Goal: Task Accomplishment & Management: Manage account settings

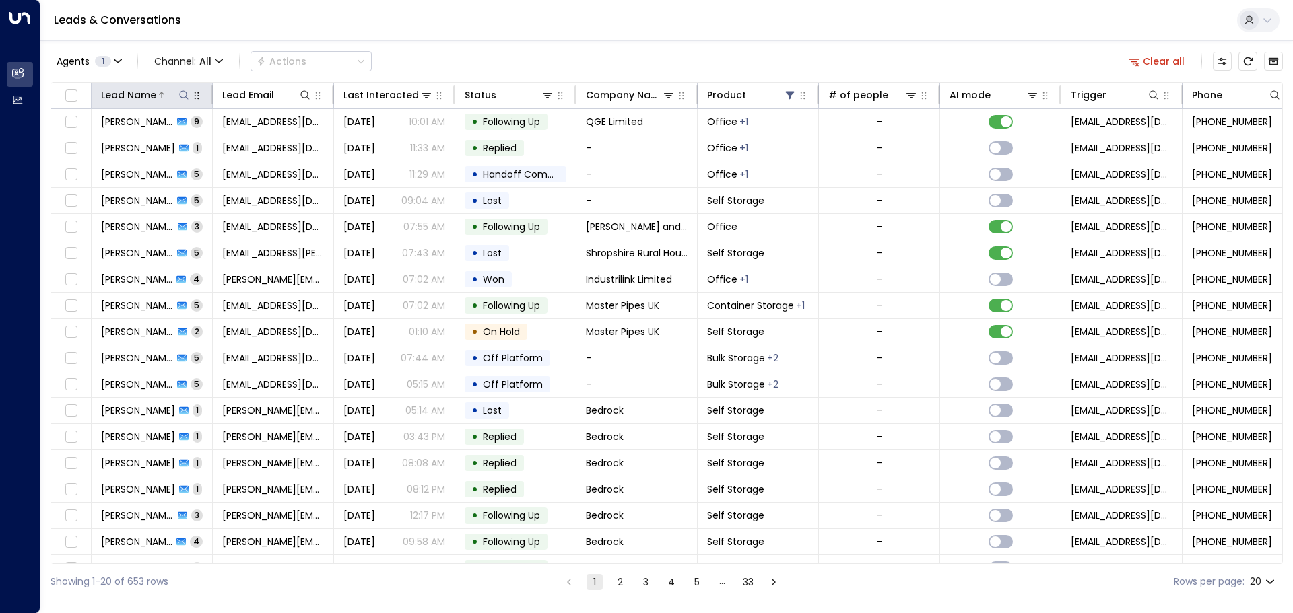
click at [183, 91] on icon at bounding box center [183, 94] width 9 height 9
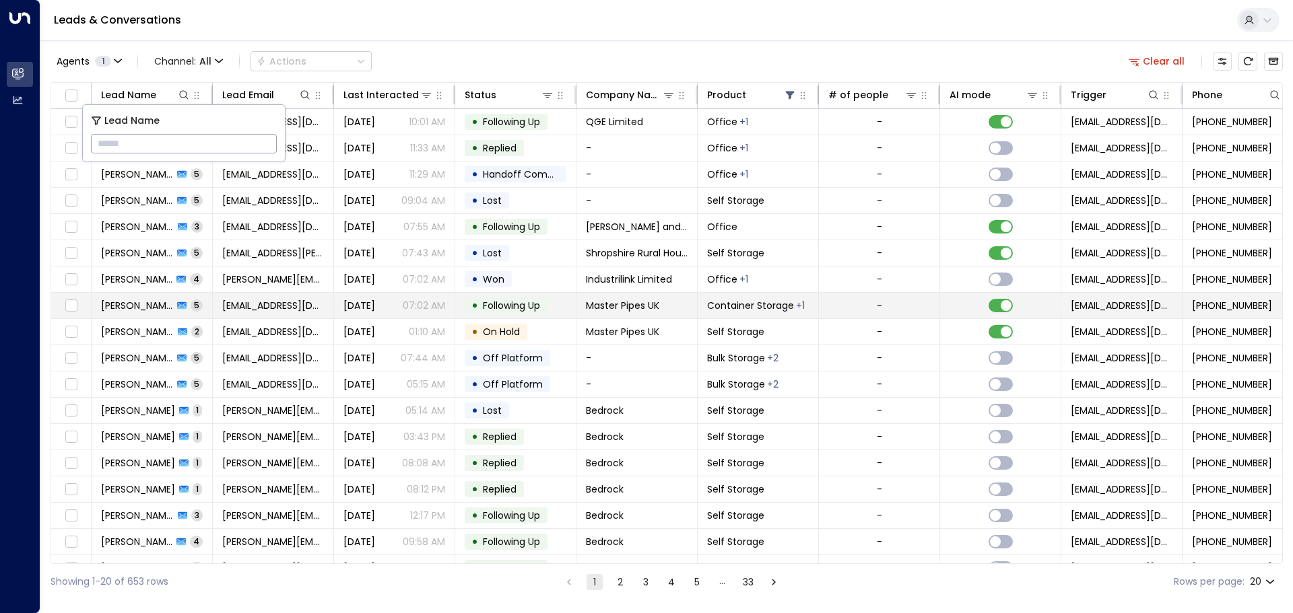
type input "**********"
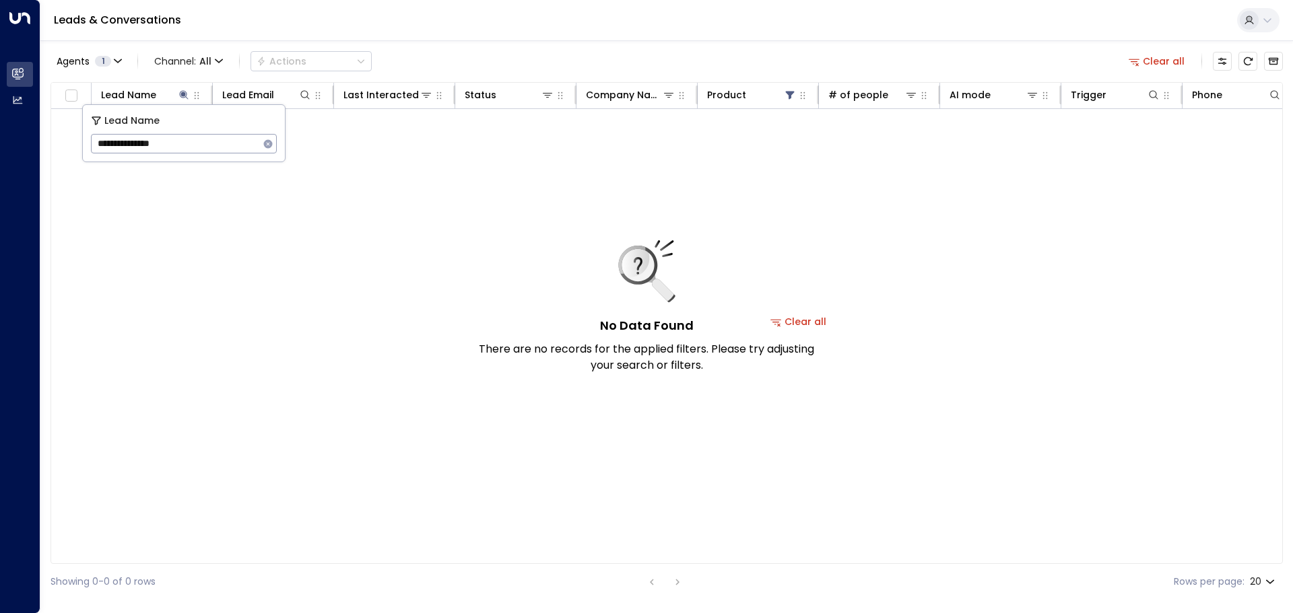
click at [818, 322] on button "Clear all" at bounding box center [798, 321] width 67 height 19
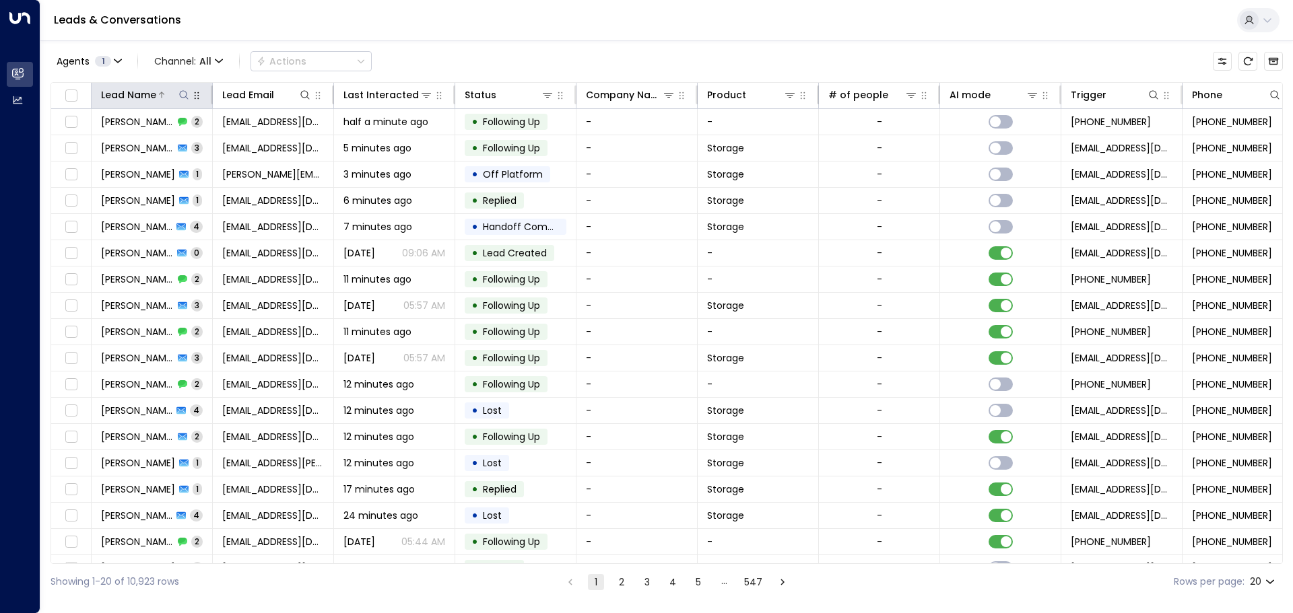
click at [179, 94] on icon at bounding box center [183, 95] width 11 height 11
type input "**********"
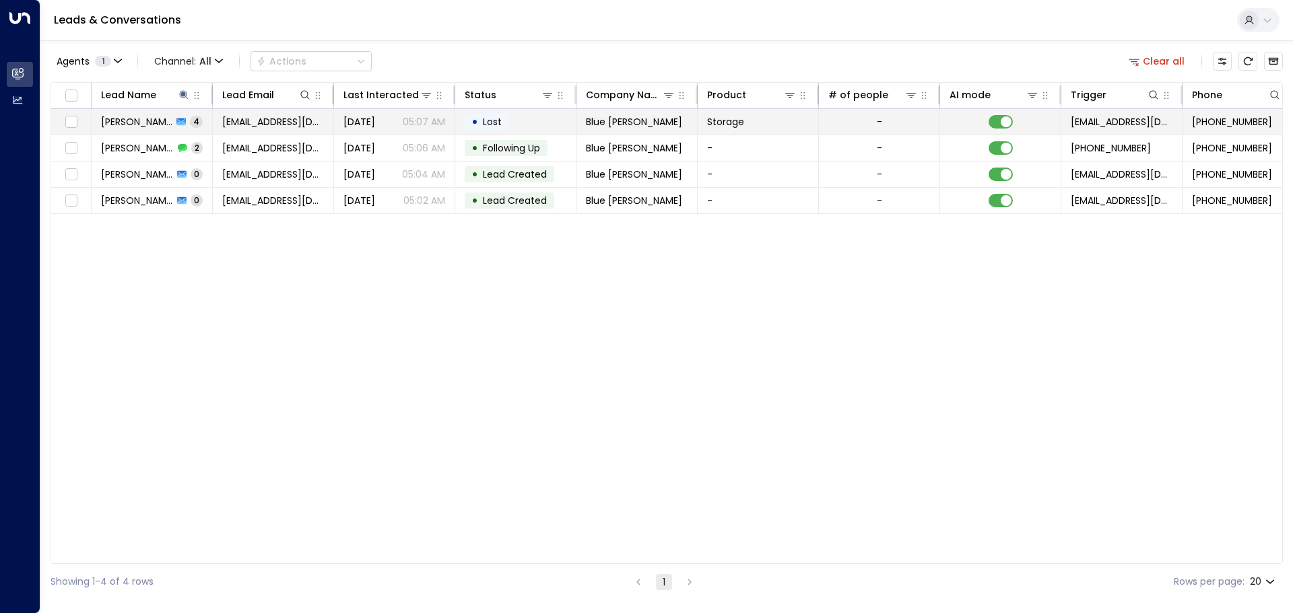
click at [375, 119] on span "[DATE]" at bounding box center [359, 121] width 32 height 13
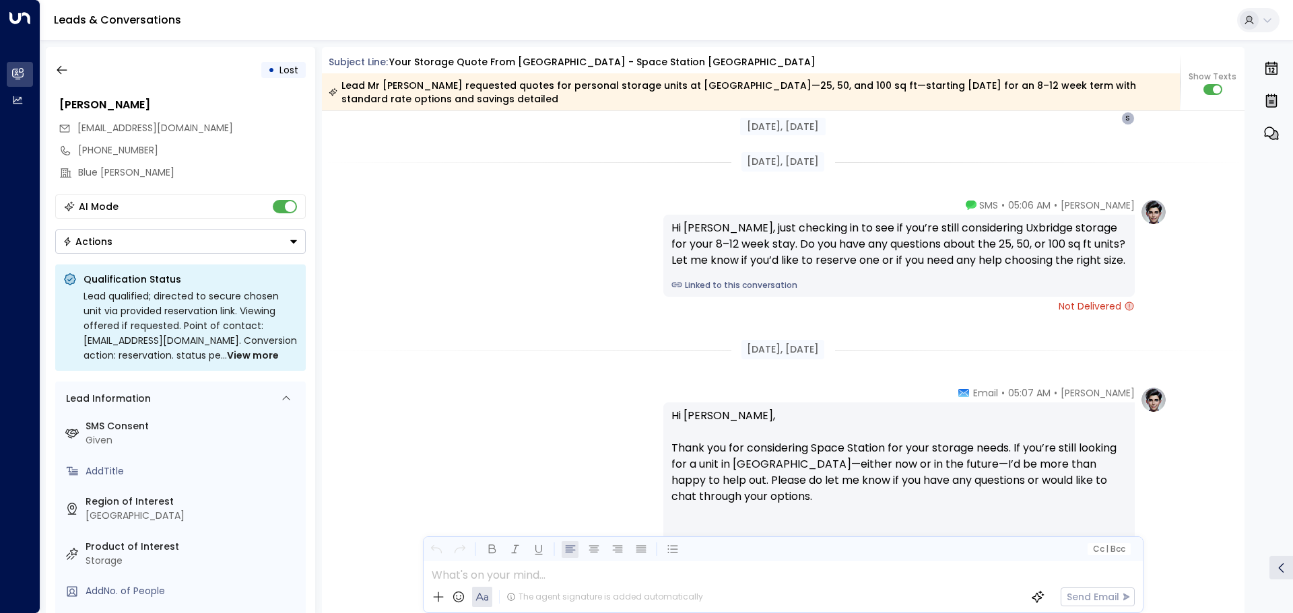
scroll to position [2200, 0]
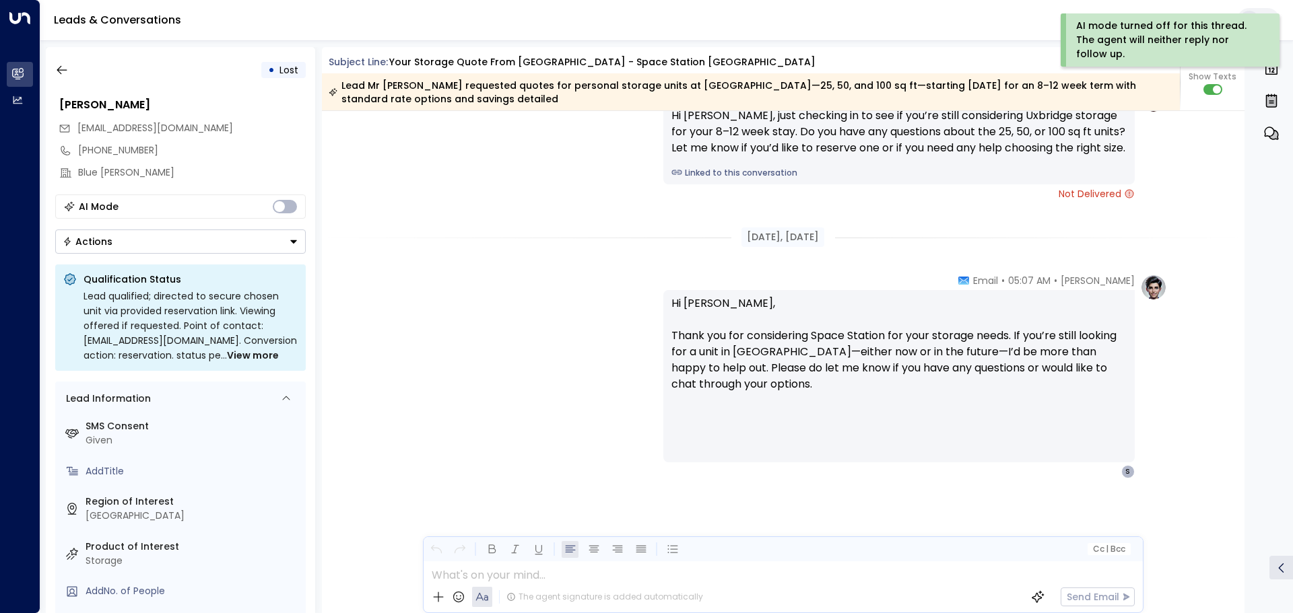
click at [290, 242] on icon "Button group with a nested menu" at bounding box center [293, 241] width 9 height 9
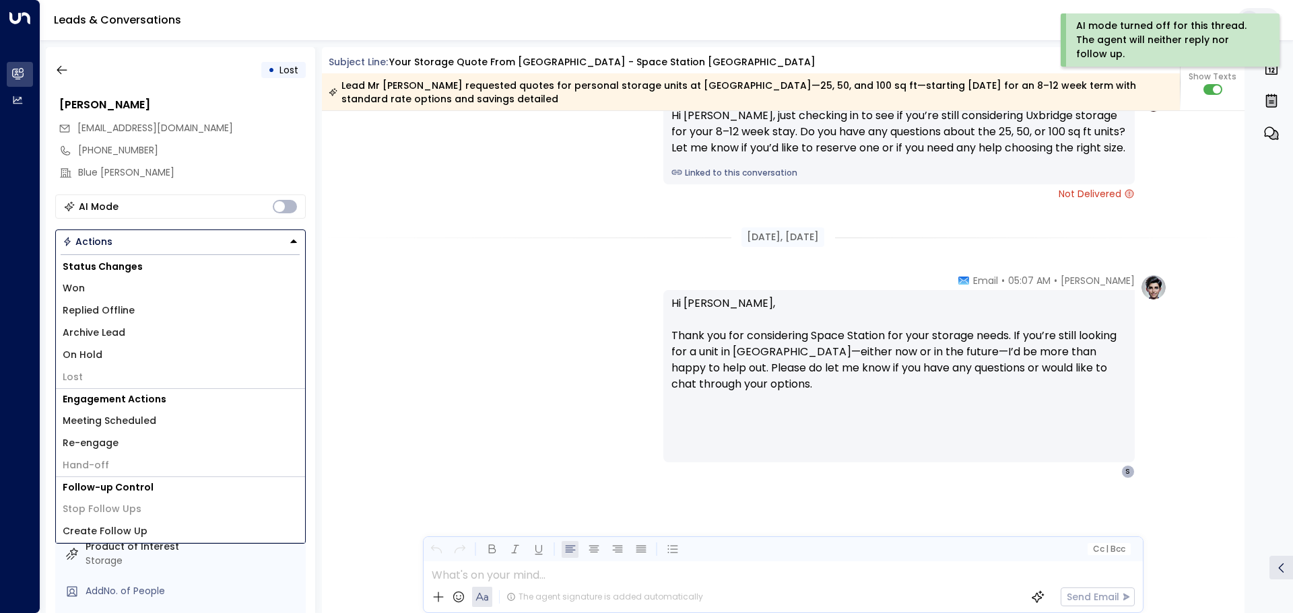
click at [133, 376] on li "Lost" at bounding box center [180, 377] width 249 height 22
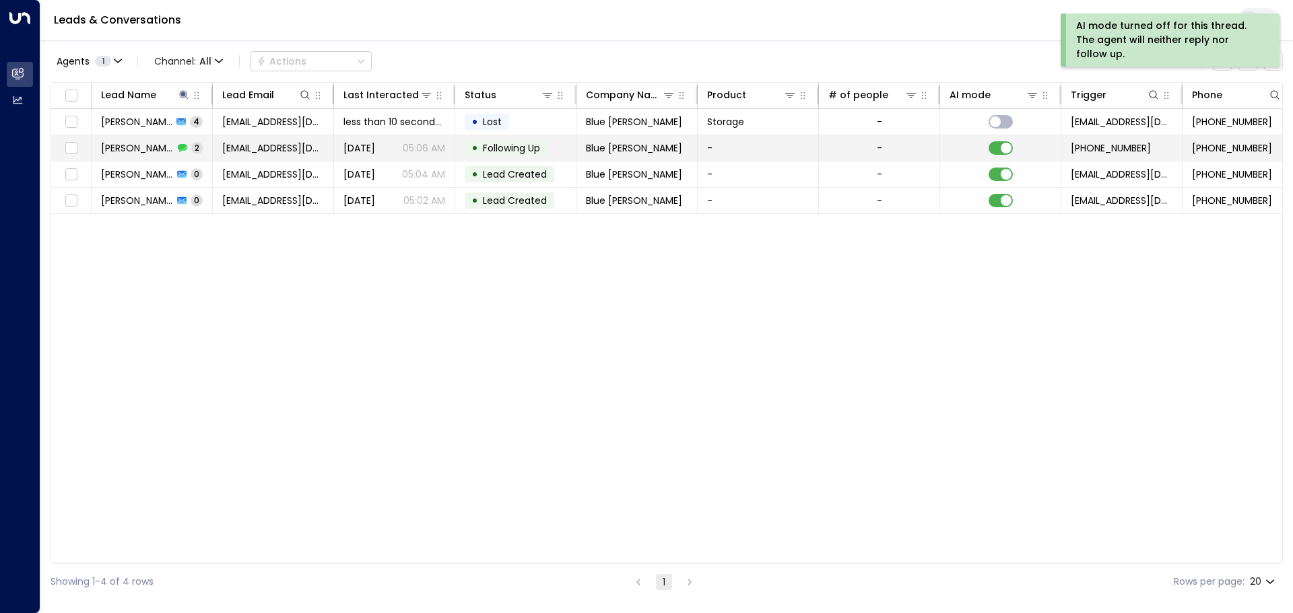
click at [129, 148] on span "[PERSON_NAME]" at bounding box center [137, 147] width 73 height 13
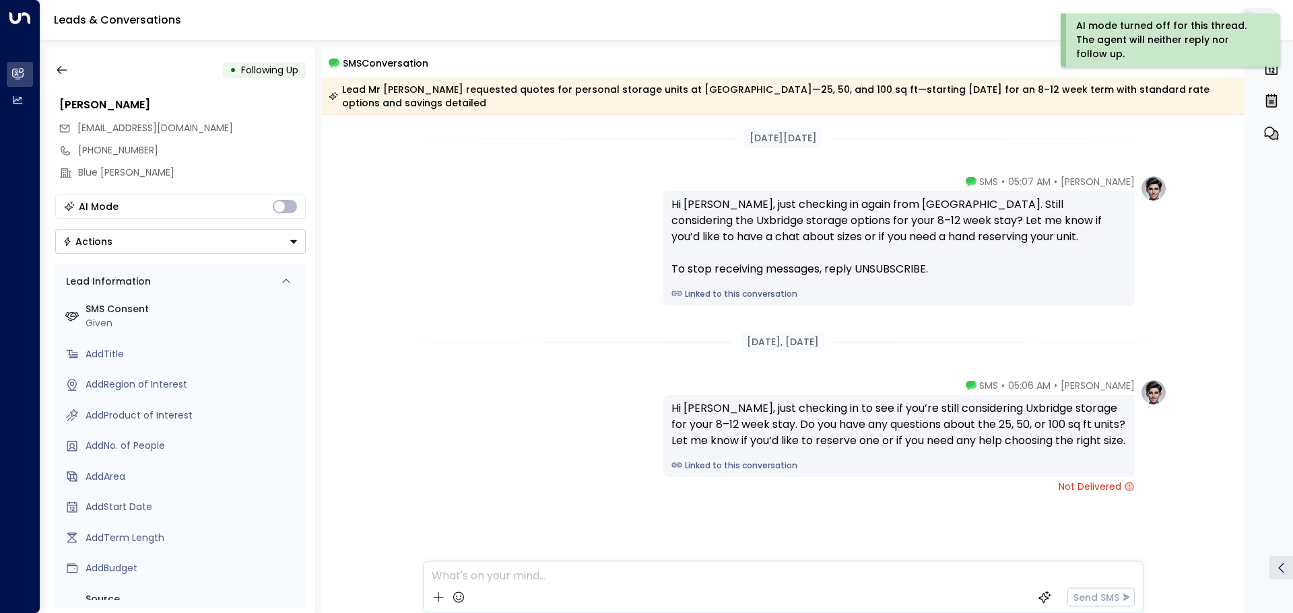
click at [292, 242] on icon "Button group with a nested menu" at bounding box center [293, 241] width 7 height 3
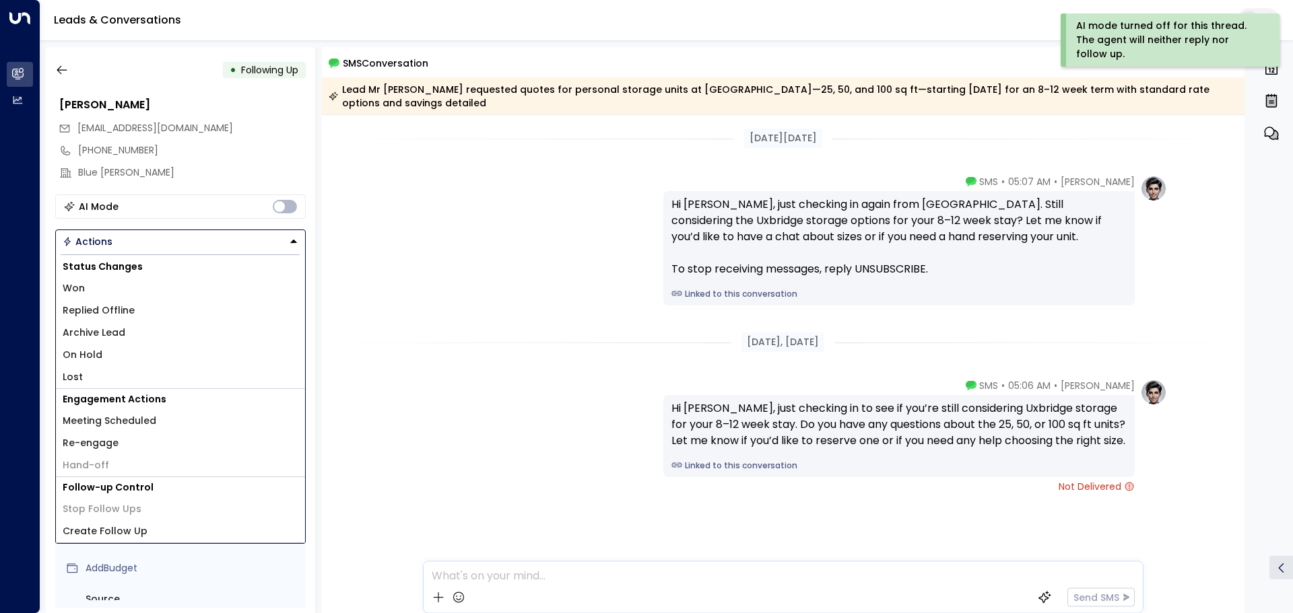
click at [103, 373] on li "Lost" at bounding box center [180, 377] width 249 height 22
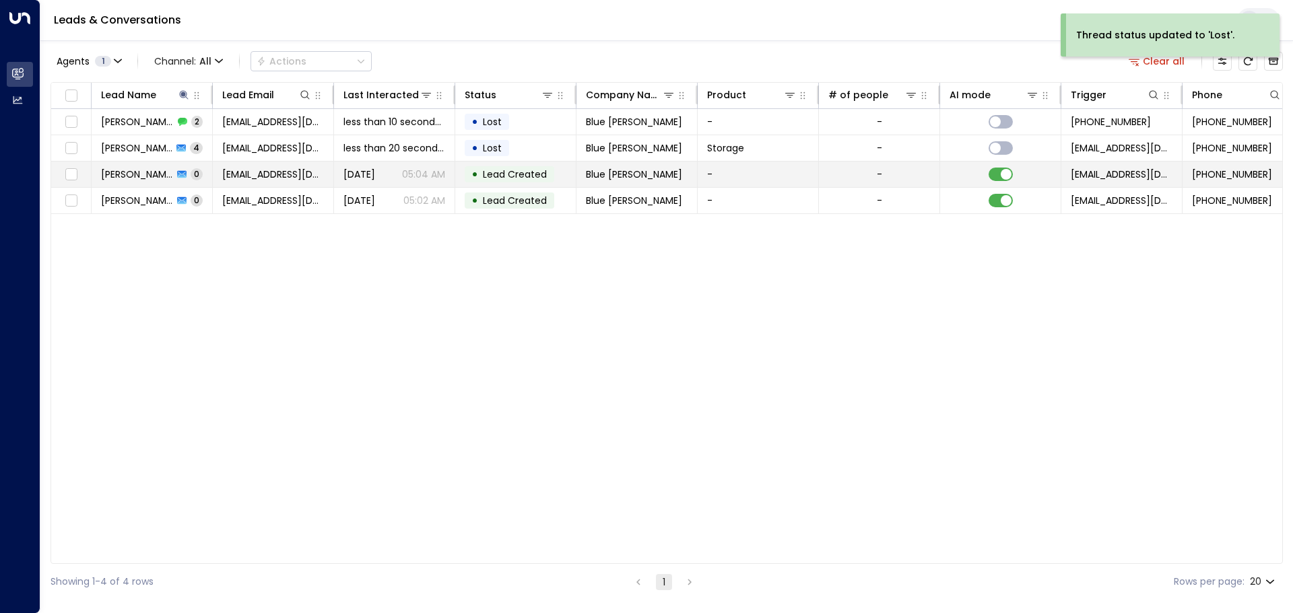
click at [191, 174] on span "0" at bounding box center [197, 173] width 12 height 11
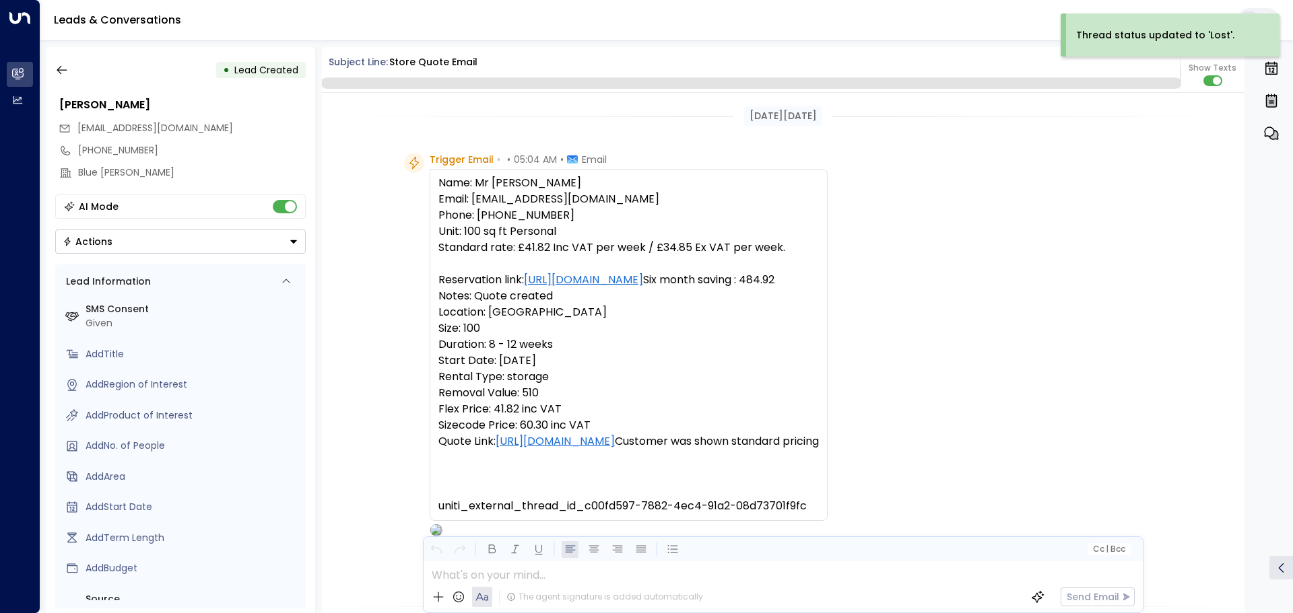
scroll to position [483, 0]
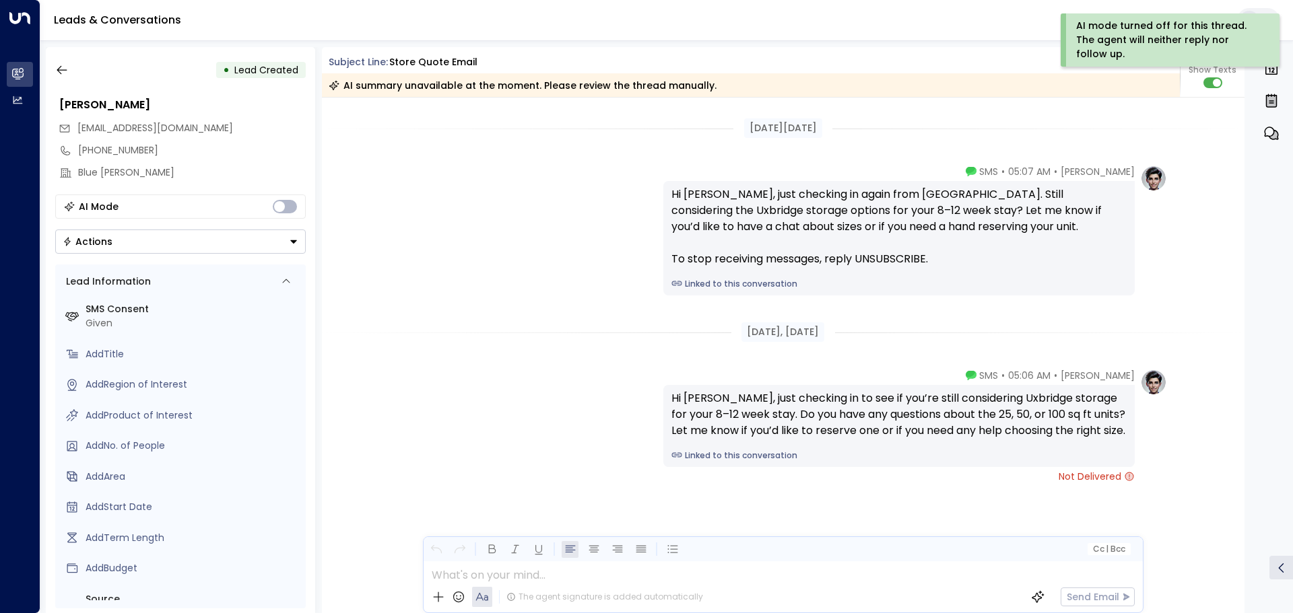
click at [292, 241] on icon "Button group with a nested menu" at bounding box center [293, 241] width 7 height 3
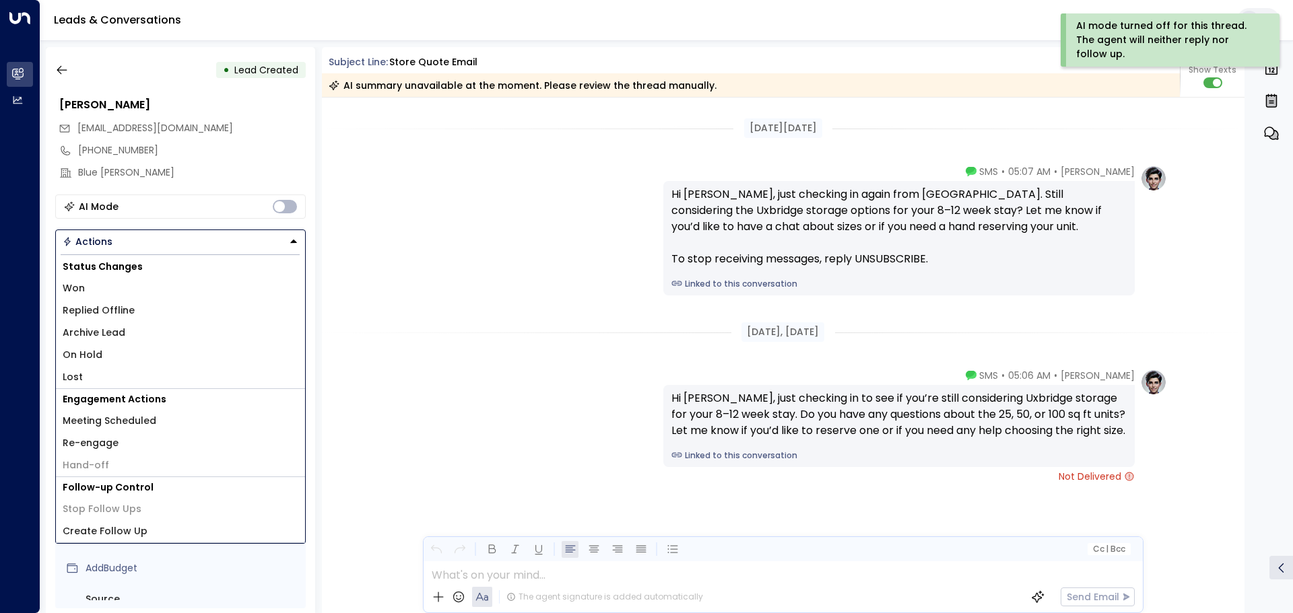
click at [123, 373] on li "Lost" at bounding box center [180, 377] width 249 height 22
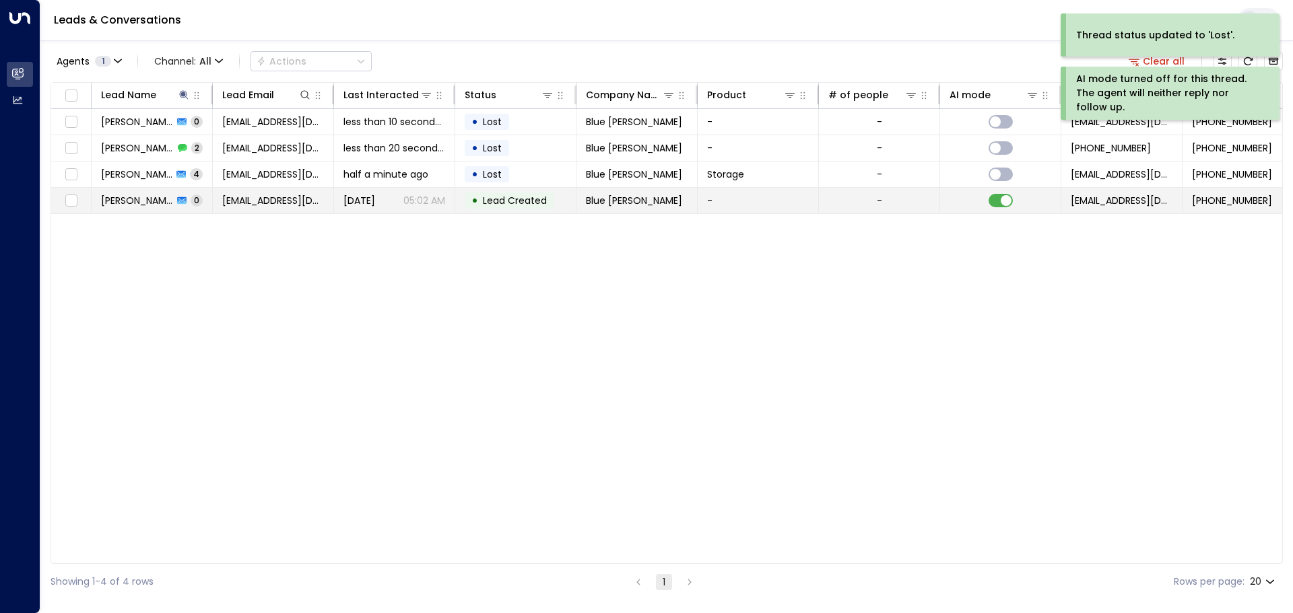
click at [199, 199] on td "[PERSON_NAME] 0" at bounding box center [152, 201] width 121 height 26
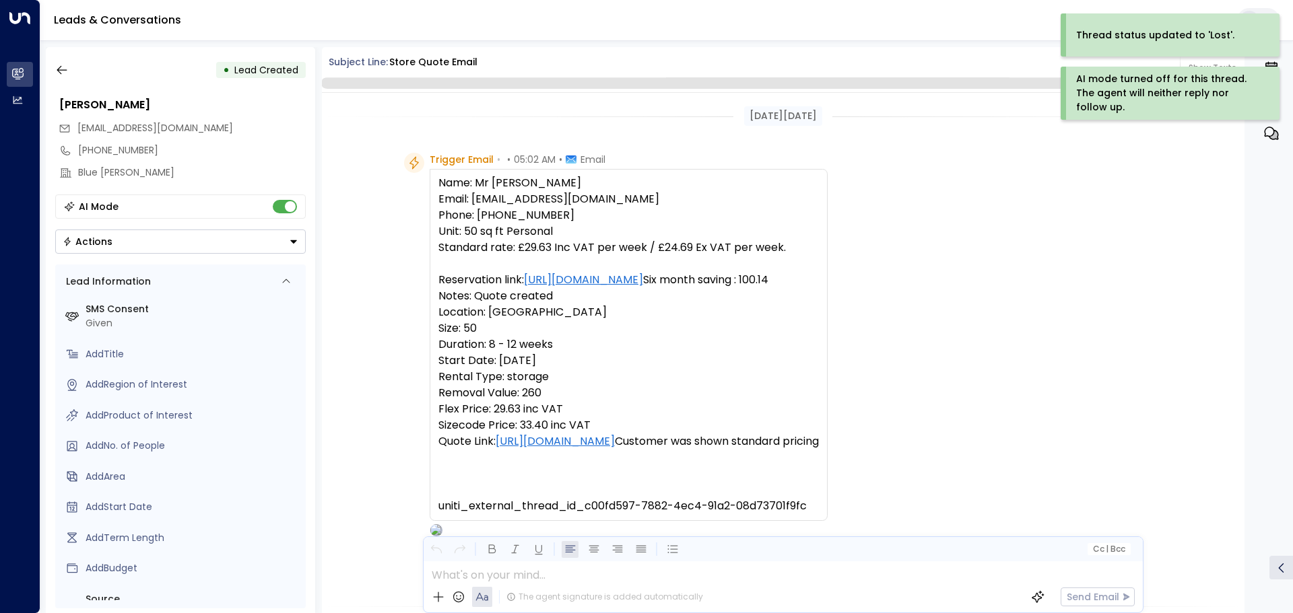
scroll to position [483, 0]
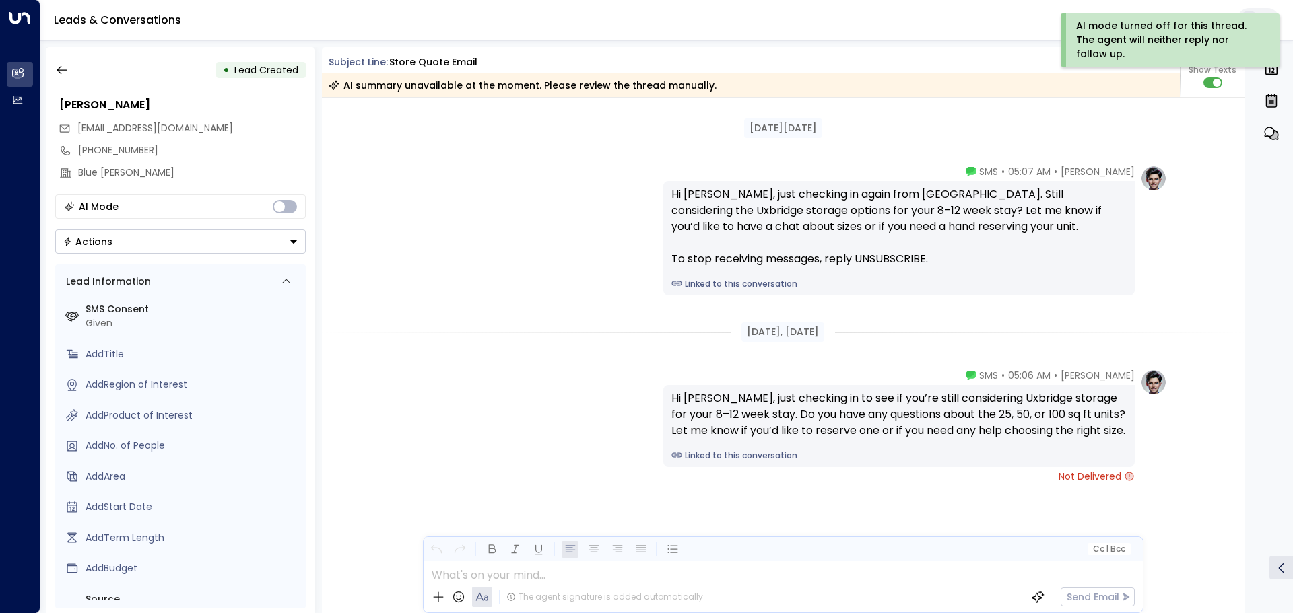
click at [294, 242] on icon "Button group with a nested menu" at bounding box center [293, 241] width 7 height 3
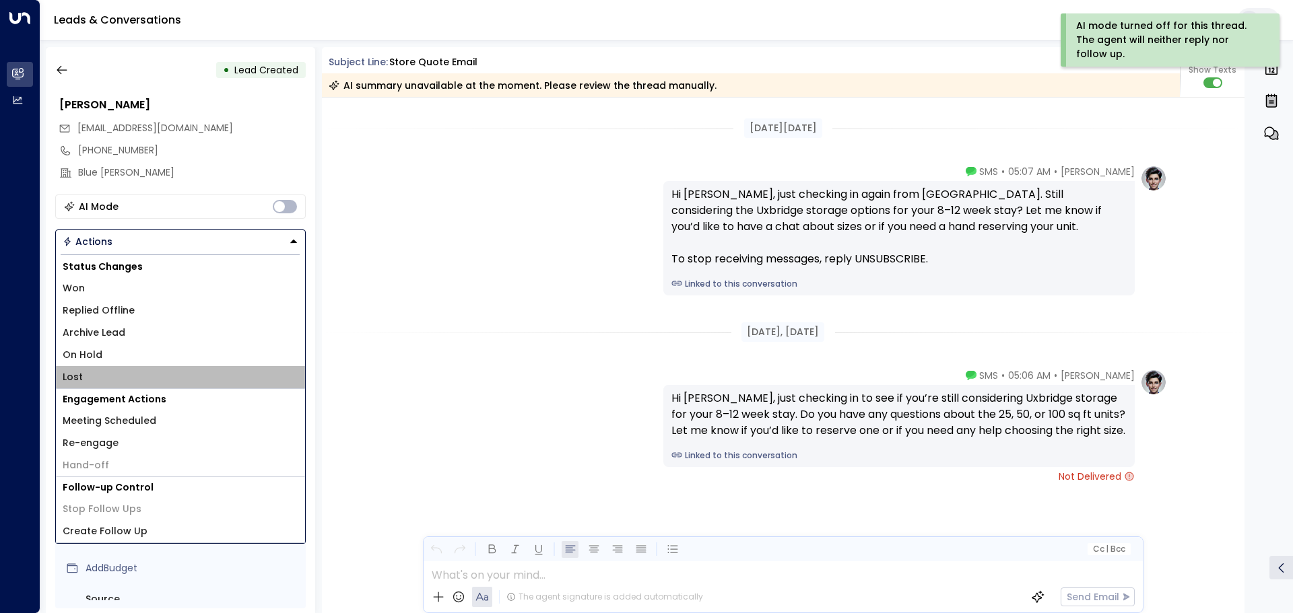
click at [120, 380] on li "Lost" at bounding box center [180, 377] width 249 height 22
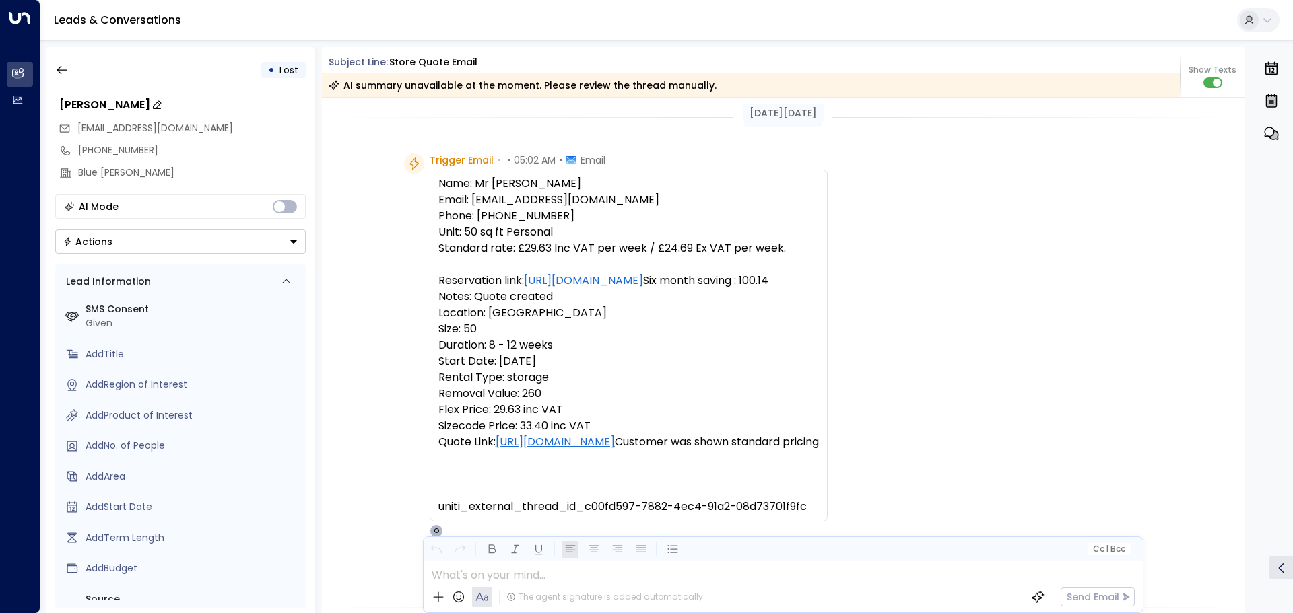
scroll to position [0, 0]
